Goal: Check status: Check status

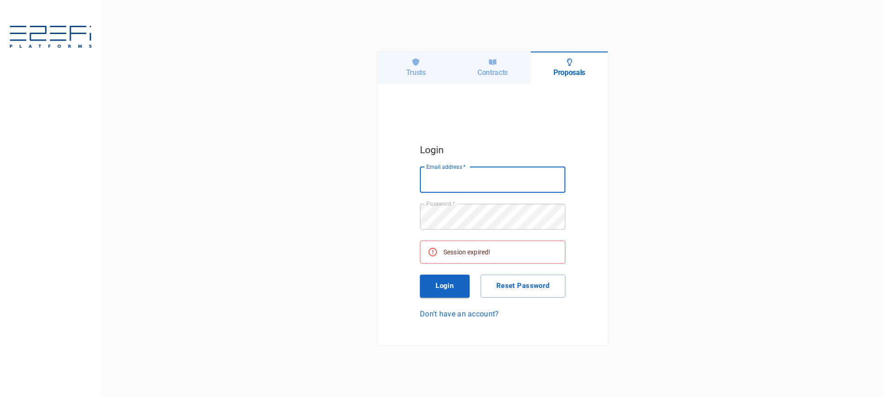
click at [407, 71] on h6 "Trusts" at bounding box center [416, 72] width 20 height 9
click at [478, 186] on input "Email address   *" at bounding box center [493, 180] width 146 height 26
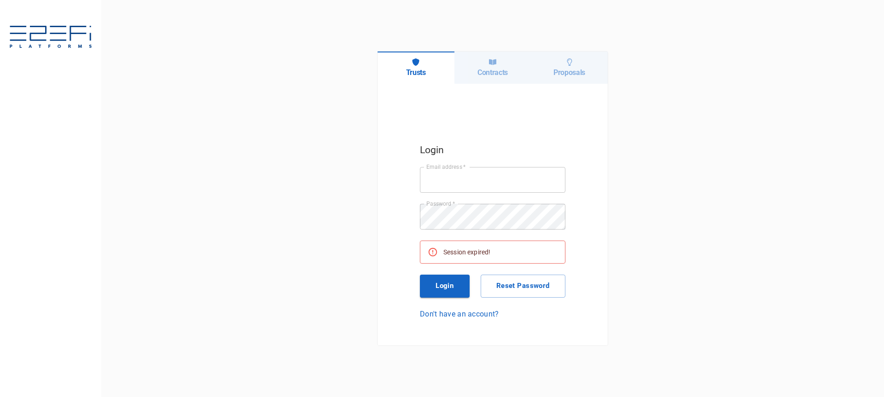
type input "[PERSON_NAME][EMAIL_ADDRESS][DOMAIN_NAME]"
click at [455, 286] on button "Login" at bounding box center [445, 286] width 50 height 23
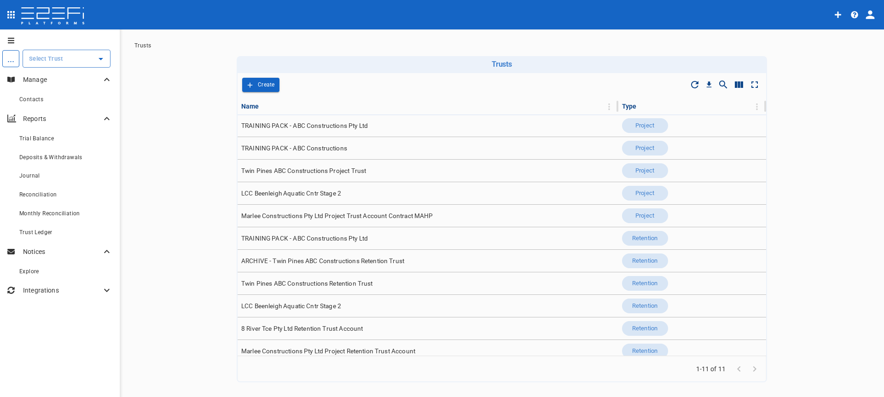
click at [866, 16] on icon "profile" at bounding box center [870, 14] width 13 height 13
click at [856, 40] on span "Organisation" at bounding box center [843, 40] width 39 height 11
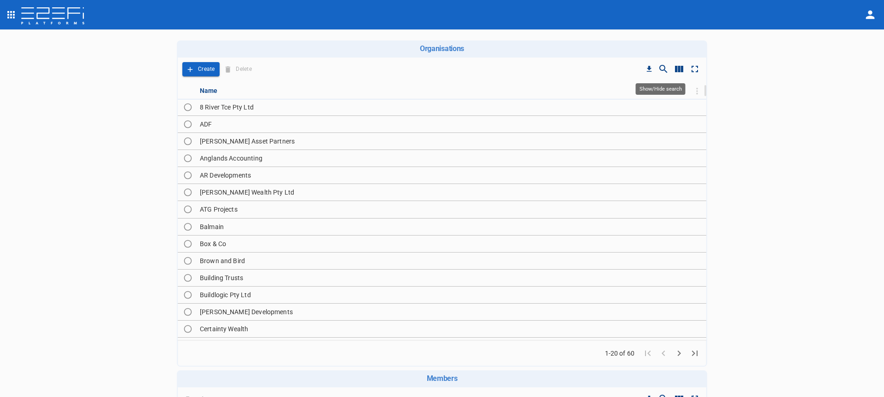
click at [659, 67] on icon "Show/Hide search" at bounding box center [663, 69] width 8 height 8
type input "ca"
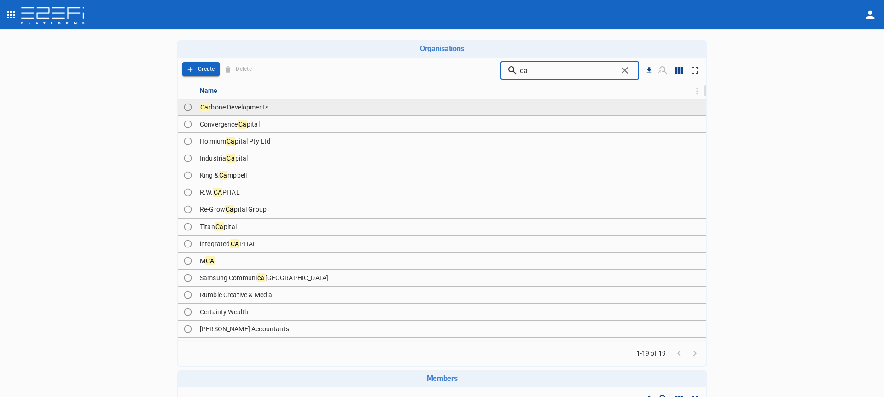
click at [387, 101] on td "Ca rbone Developments" at bounding box center [451, 107] width 510 height 17
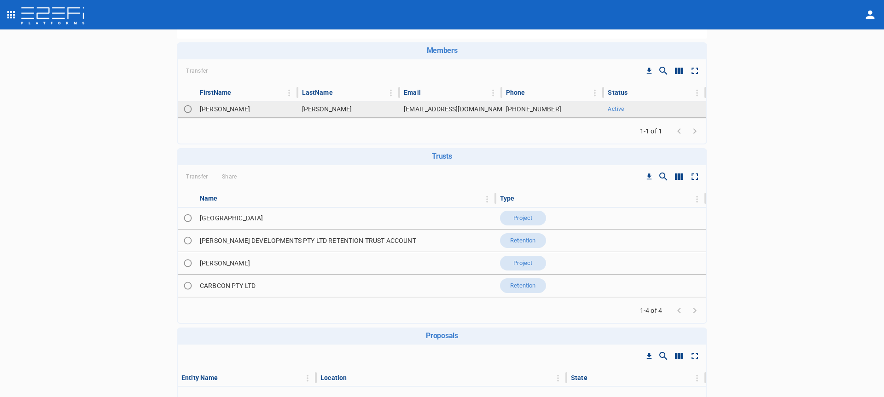
scroll to position [159, 0]
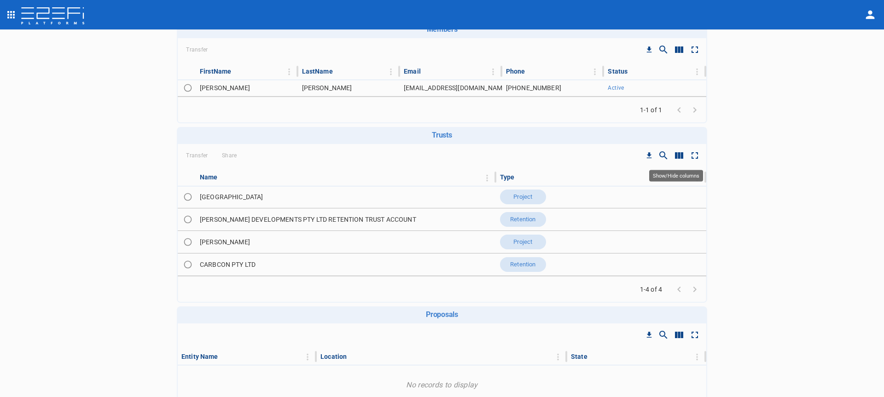
click at [676, 157] on icon "Show/Hide columns" at bounding box center [679, 155] width 8 height 6
click at [684, 203] on input "ID" at bounding box center [679, 200] width 52 height 17
checkbox input "true"
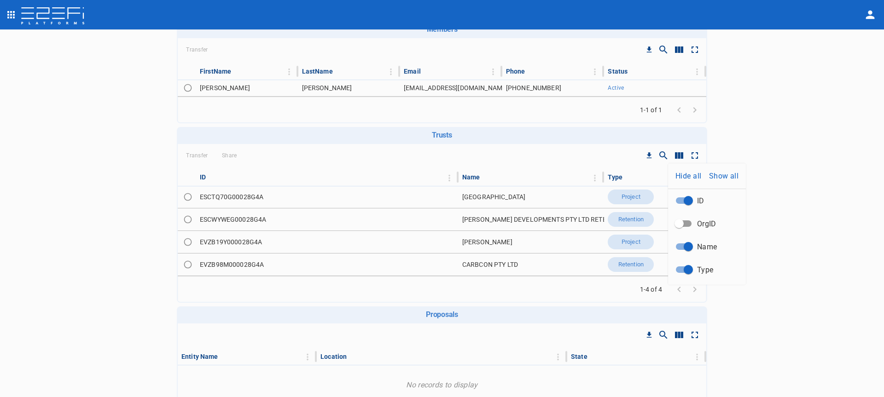
click at [233, 205] on div at bounding box center [442, 198] width 884 height 397
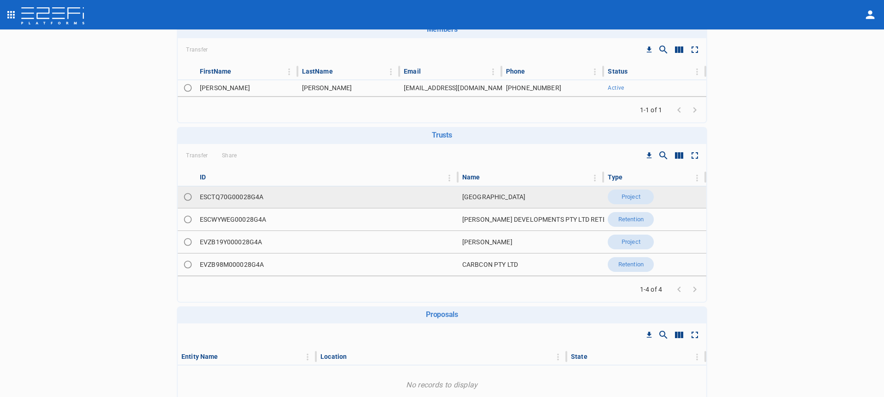
click at [245, 195] on td "ESCTQ70G00028G4A" at bounding box center [327, 197] width 262 height 22
copy td "ESCTQ70G00028G4A"
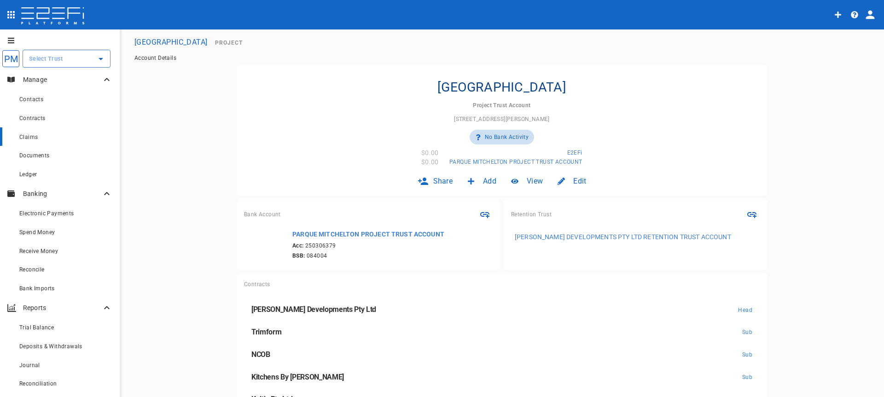
click at [41, 132] on div "Claims" at bounding box center [65, 137] width 93 height 12
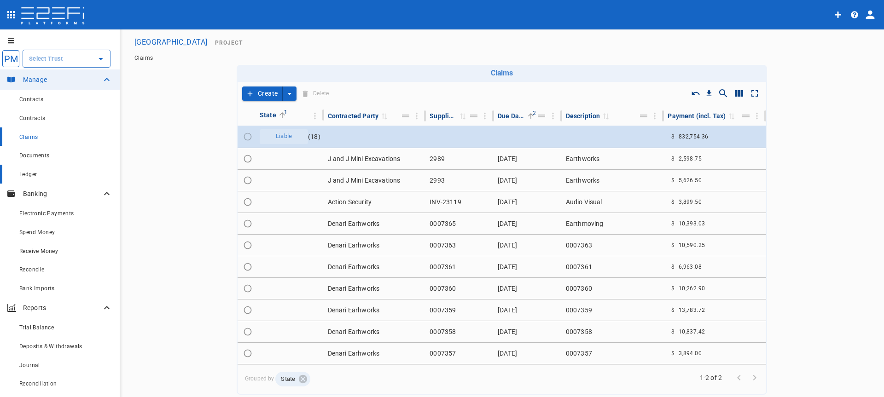
click at [66, 178] on div "Ledger" at bounding box center [65, 175] width 93 height 12
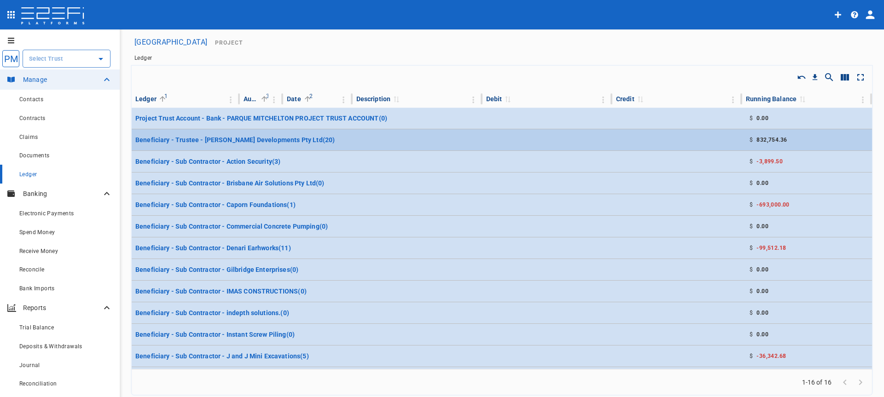
click at [650, 139] on td at bounding box center [677, 139] width 130 height 21
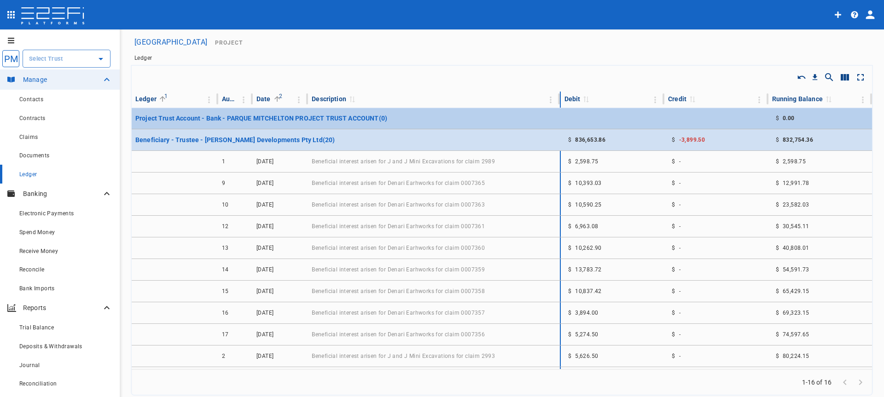
drag, startPoint x: 474, startPoint y: 99, endPoint x: 572, endPoint y: 112, distance: 98.9
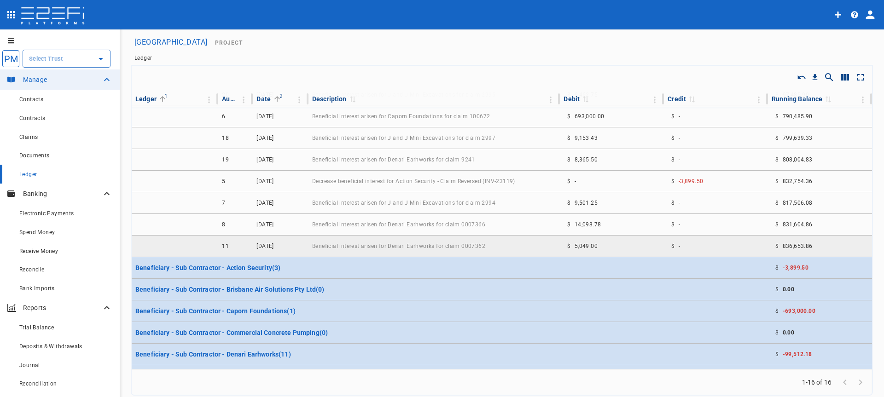
scroll to position [332, 0]
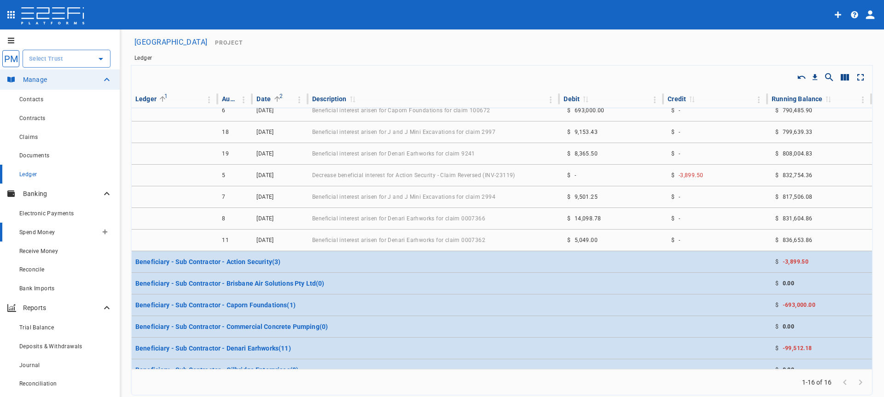
click at [55, 232] on div "Spend Money" at bounding box center [58, 233] width 78 height 12
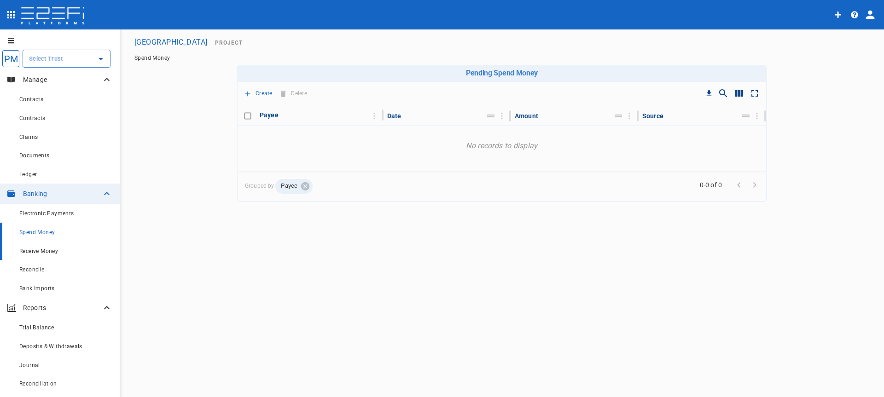
click at [60, 249] on div "Receive Money" at bounding box center [65, 251] width 93 height 12
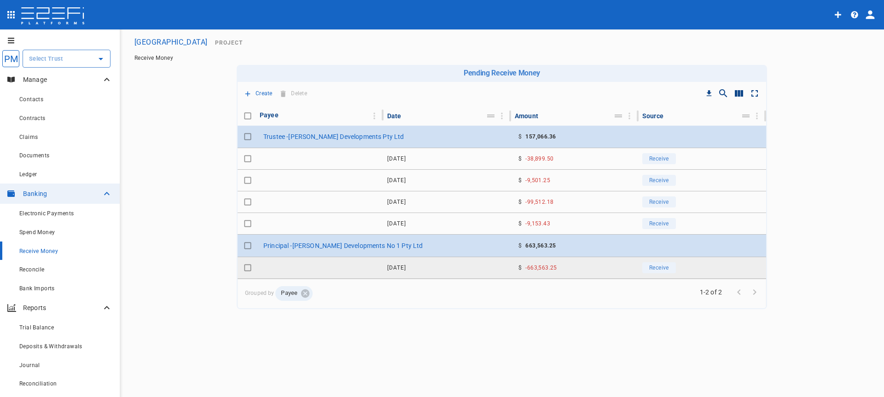
click at [440, 268] on td "[DATE]" at bounding box center [448, 267] width 128 height 21
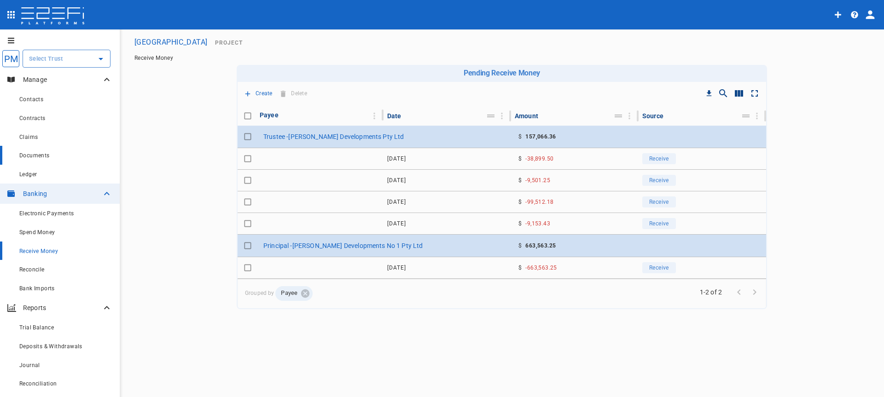
click at [47, 157] on span "Documents" at bounding box center [34, 155] width 30 height 6
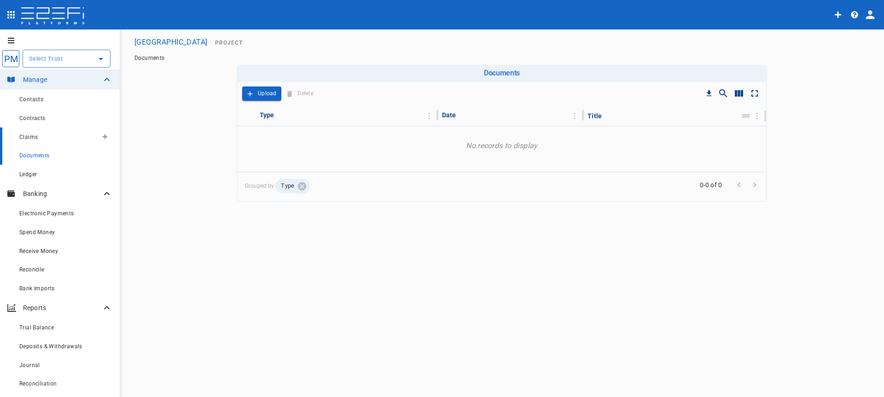
click at [47, 140] on div "Claims" at bounding box center [58, 137] width 78 height 12
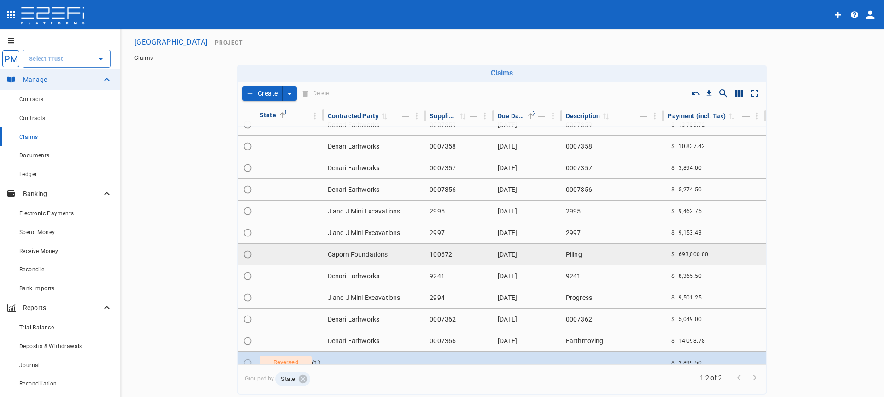
scroll to position [187, 0]
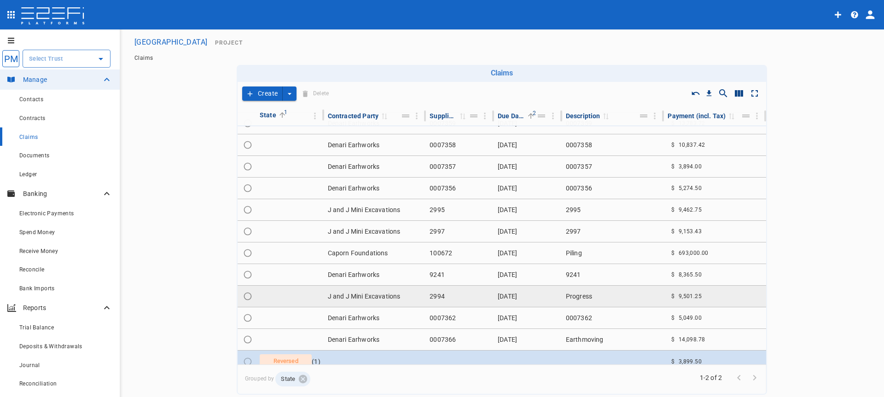
click at [400, 295] on td "J and J Mini Excavations" at bounding box center [375, 296] width 102 height 21
